Goal: Task Accomplishment & Management: Complete application form

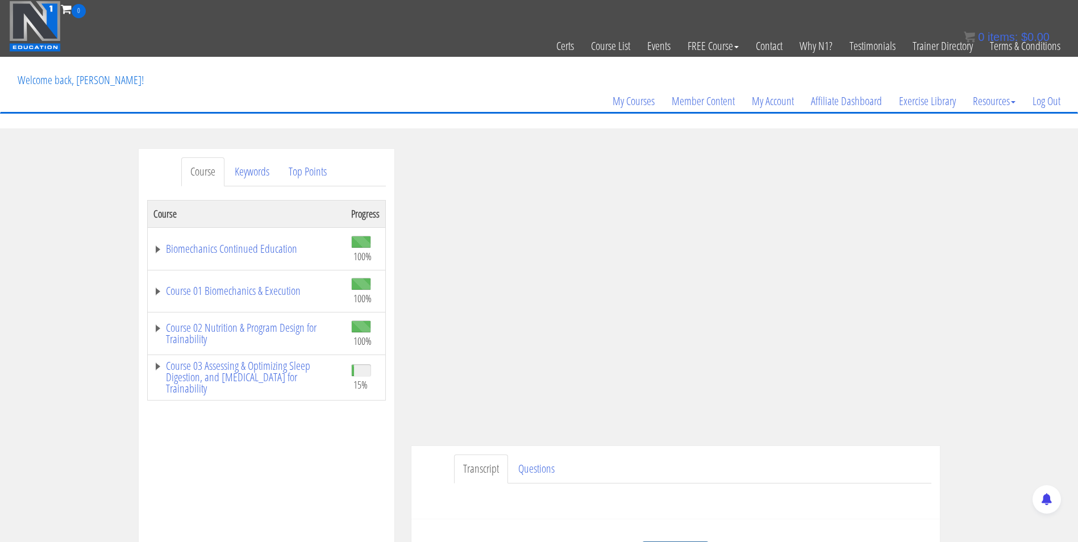
scroll to position [87, 0]
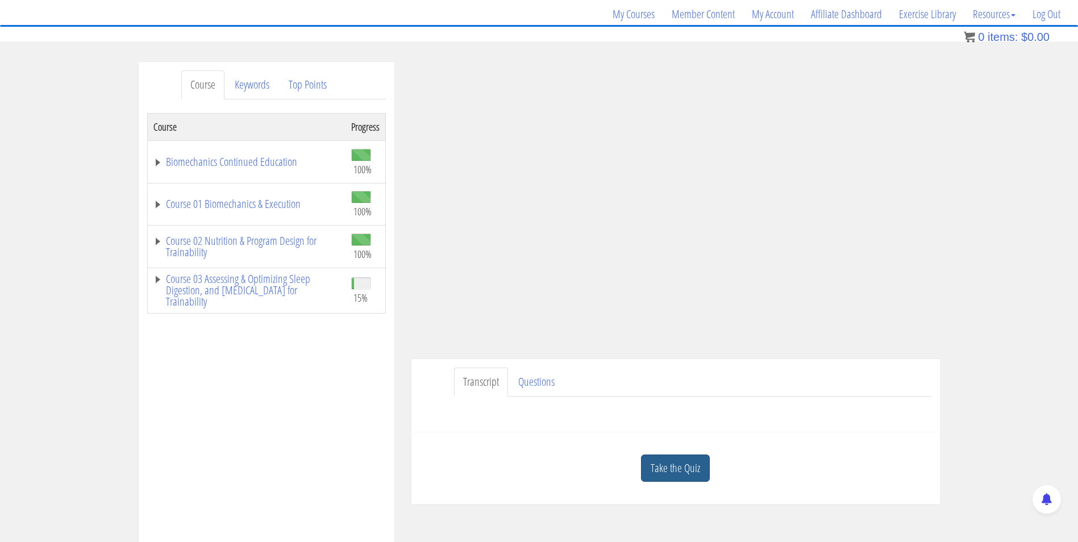
click at [700, 471] on link "Take the Quiz" at bounding box center [675, 469] width 69 height 28
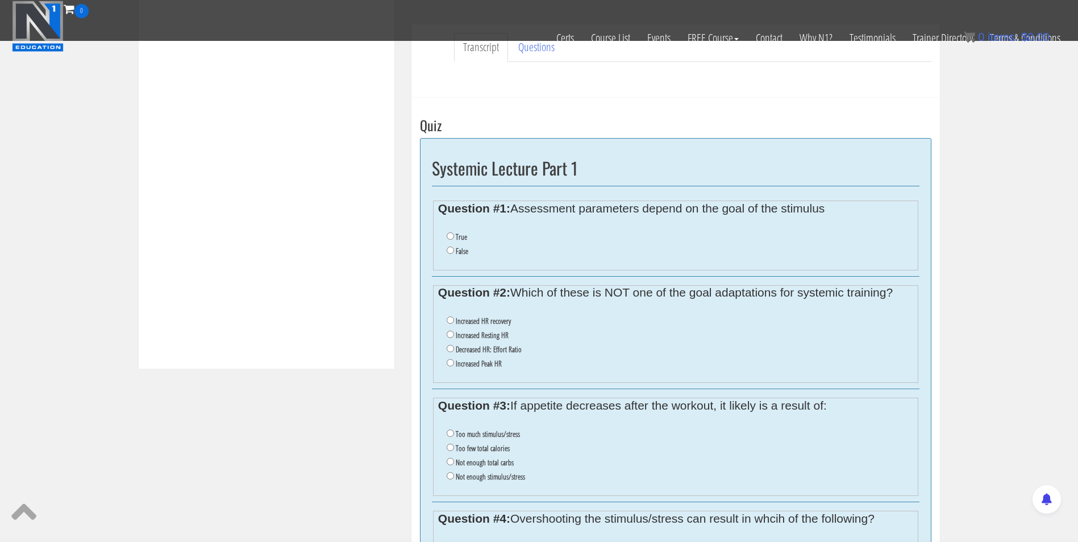
scroll to position [397, 0]
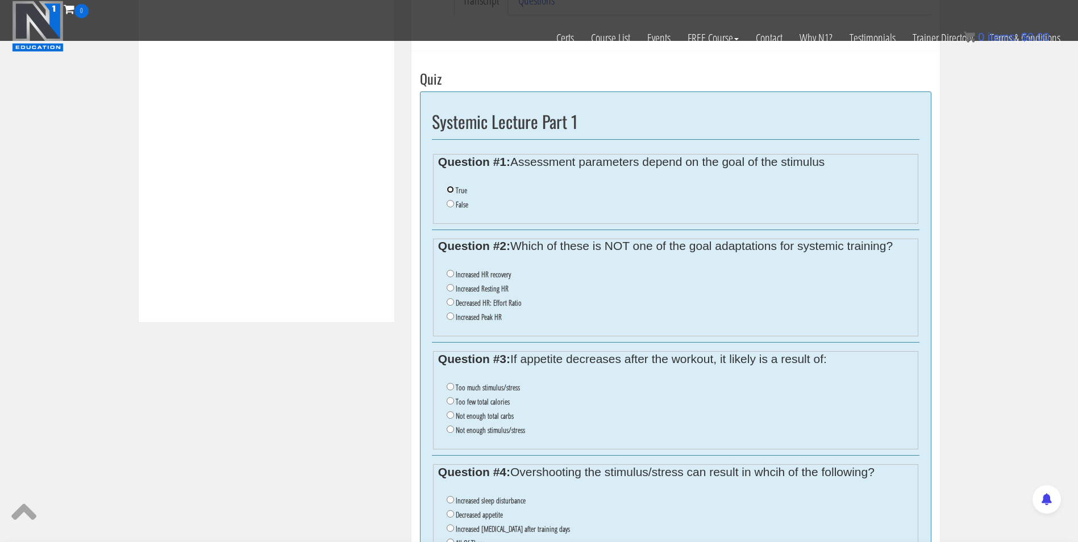
click at [448, 189] on input "True" at bounding box center [450, 189] width 7 height 7
radio input "true"
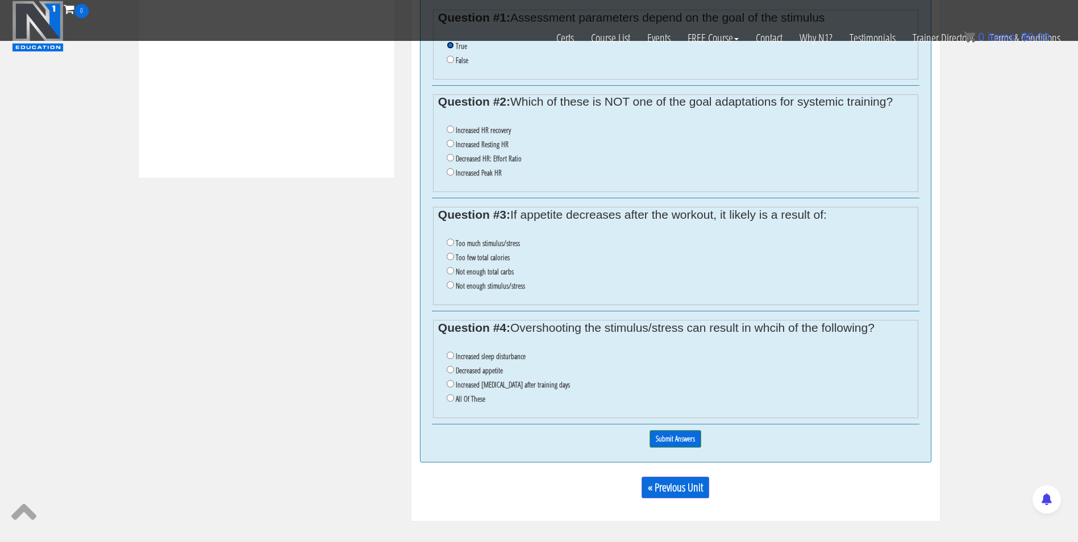
scroll to position [542, 0]
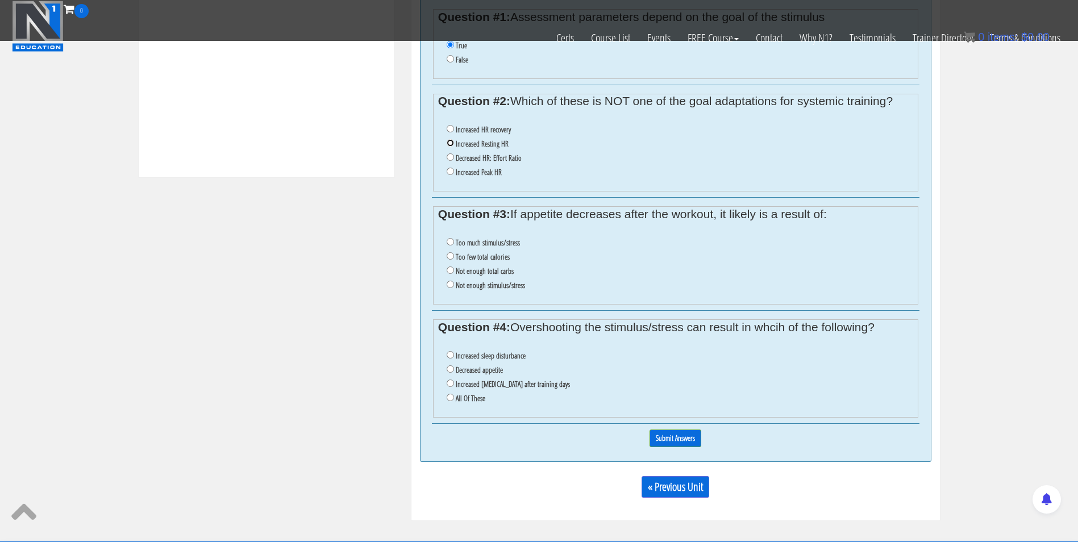
click at [452, 144] on input "Increased Resting HR" at bounding box center [450, 142] width 7 height 7
radio input "true"
click at [448, 240] on input "Too much stimulus/stress" at bounding box center [450, 241] width 7 height 7
radio input "true"
click at [487, 356] on label "Increased sleep disturbance" at bounding box center [491, 355] width 70 height 9
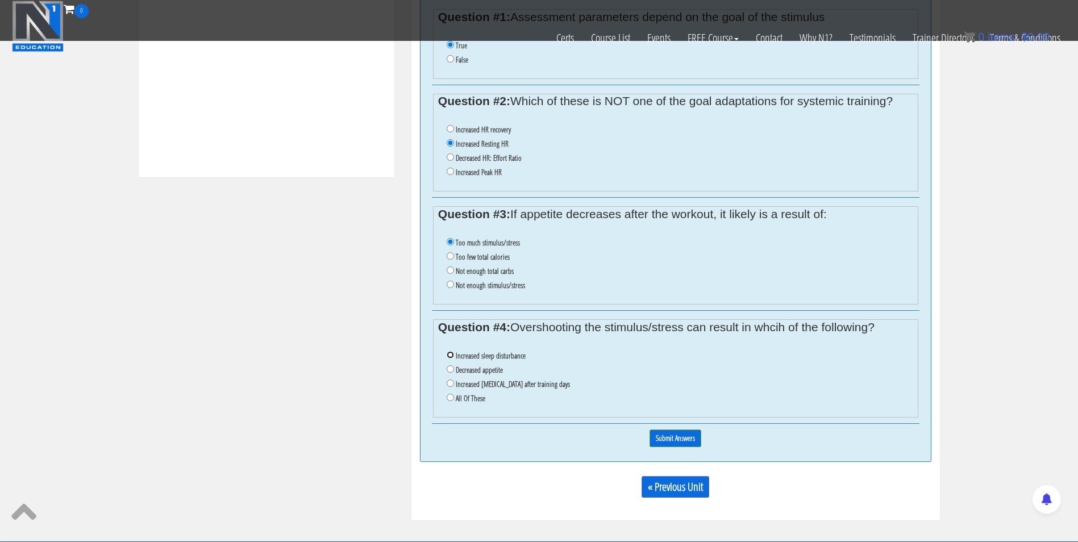
click at [454, 356] on input "Increased sleep disturbance" at bounding box center [450, 354] width 7 height 7
radio input "true"
click at [473, 397] on label "All Of These" at bounding box center [471, 398] width 30 height 9
click at [454, 397] on input "All Of These" at bounding box center [450, 397] width 7 height 7
radio input "true"
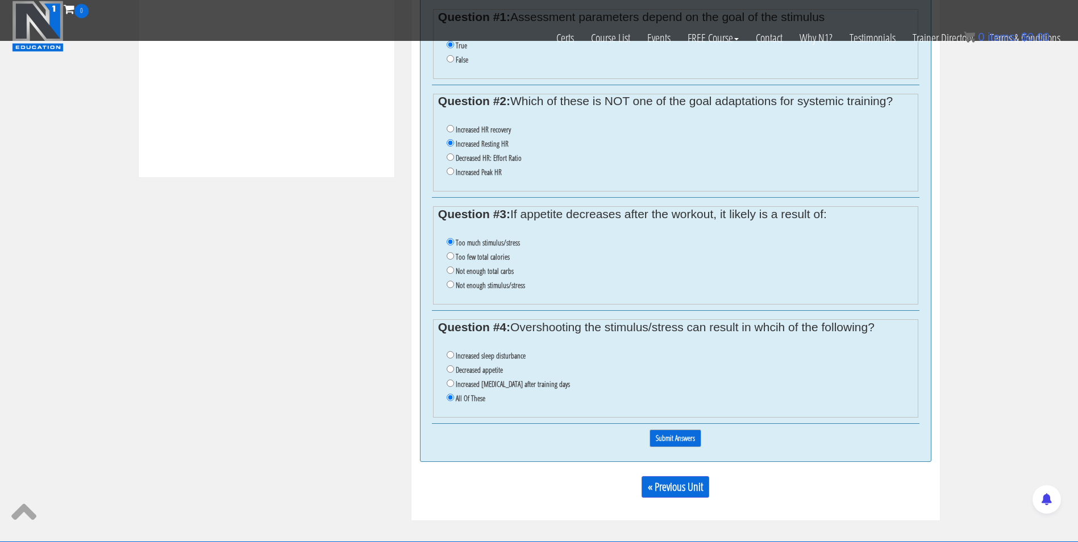
click at [659, 432] on input "Submit Answers" at bounding box center [676, 439] width 52 height 18
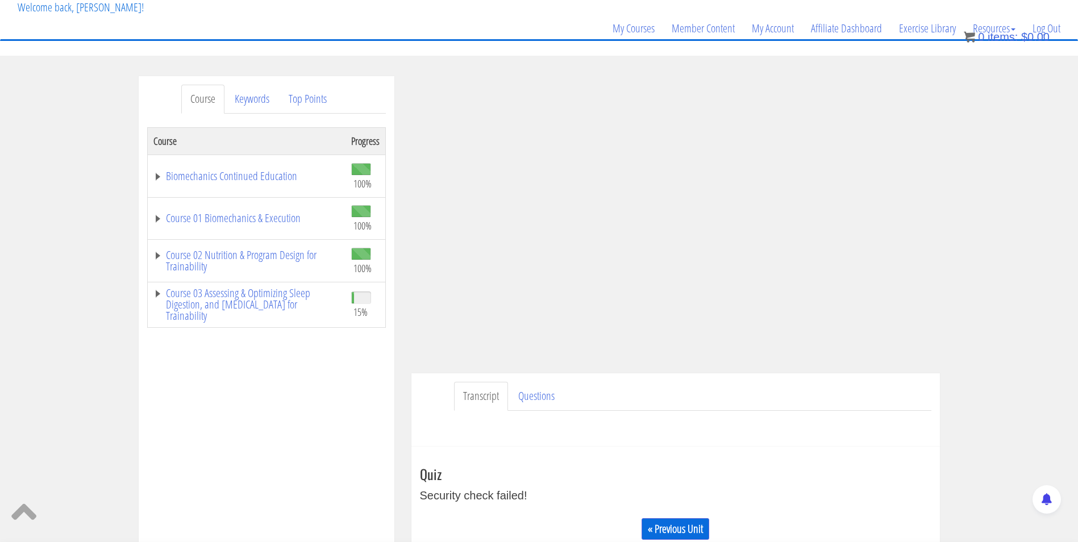
scroll to position [59, 0]
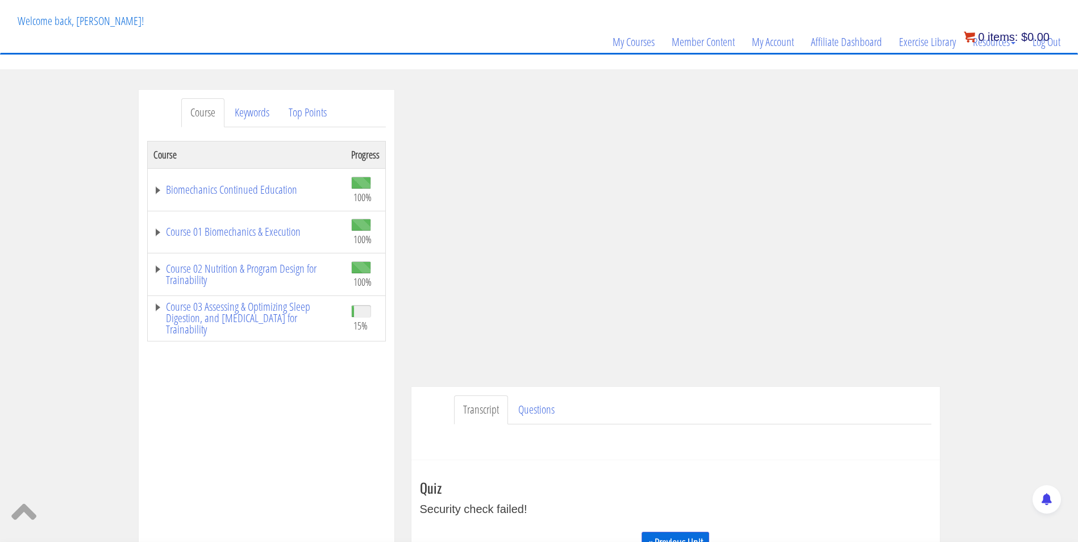
click at [1037, 41] on bdi "$ 0.00" at bounding box center [1035, 37] width 28 height 13
